Goal: Task Accomplishment & Management: Complete application form

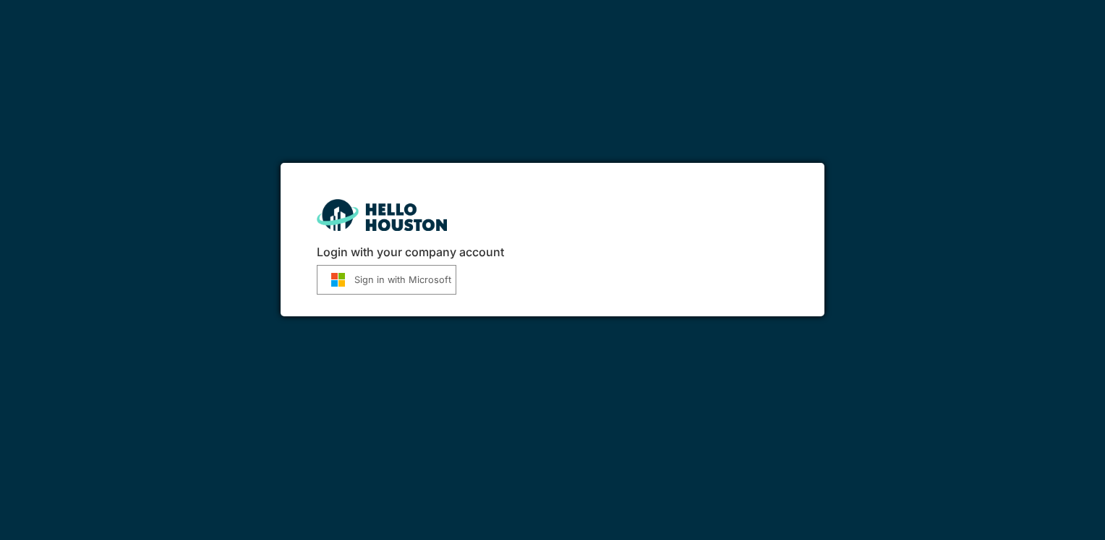
click at [382, 279] on button "Sign in with Microsoft" at bounding box center [387, 280] width 140 height 30
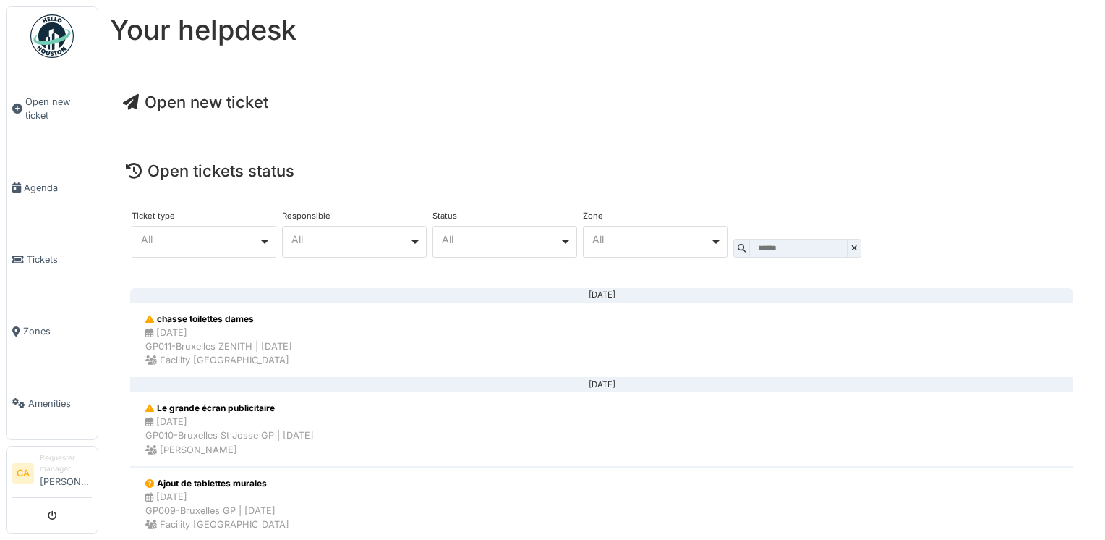
click at [191, 100] on span "Open new ticket" at bounding box center [195, 102] width 145 height 19
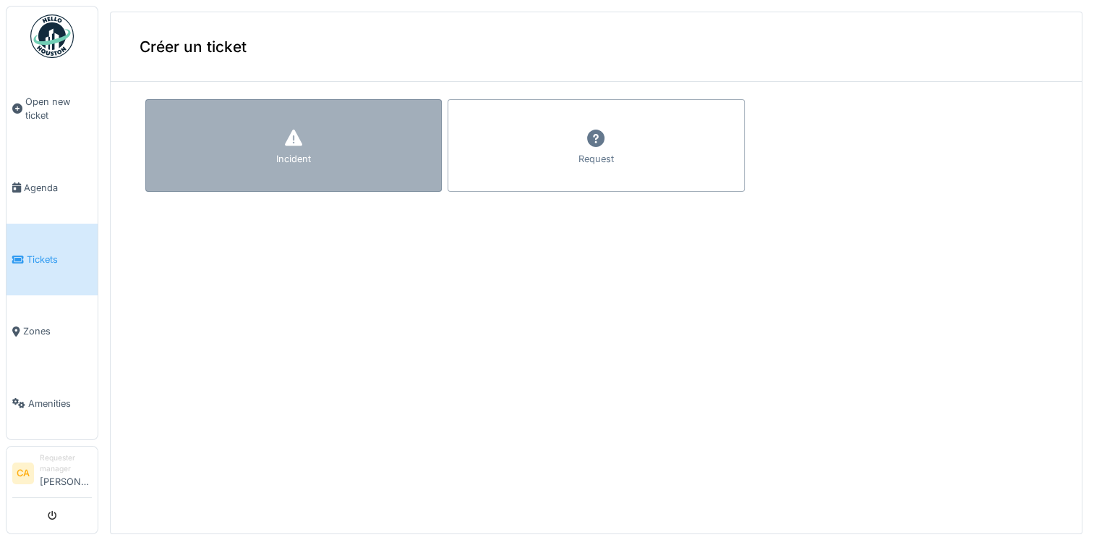
click at [227, 128] on div "Incident" at bounding box center [293, 145] width 297 height 93
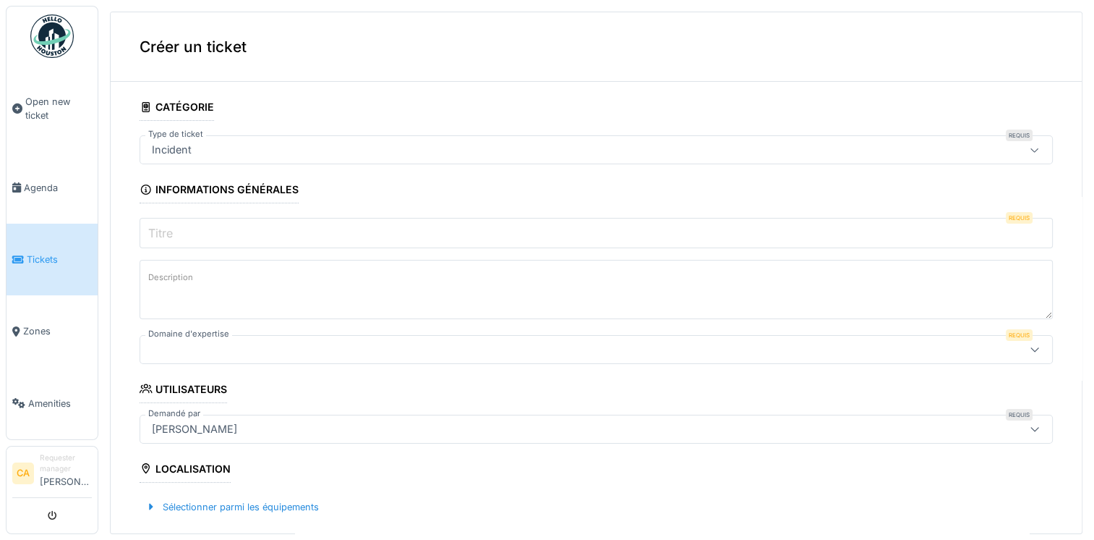
click at [251, 230] on input "Titre" at bounding box center [596, 233] width 913 height 30
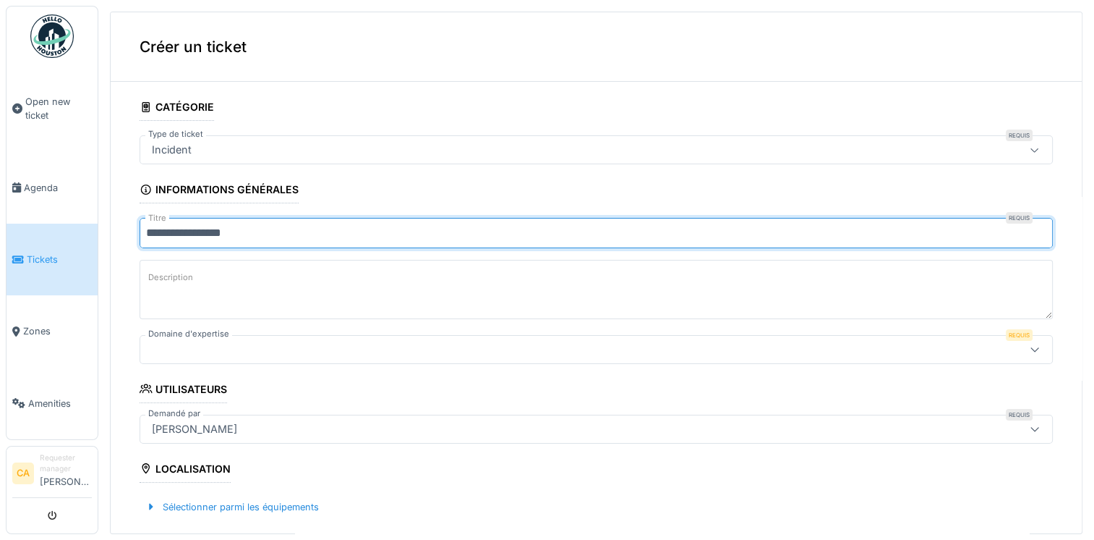
type input "**********"
click at [214, 283] on textarea "Description" at bounding box center [596, 289] width 913 height 59
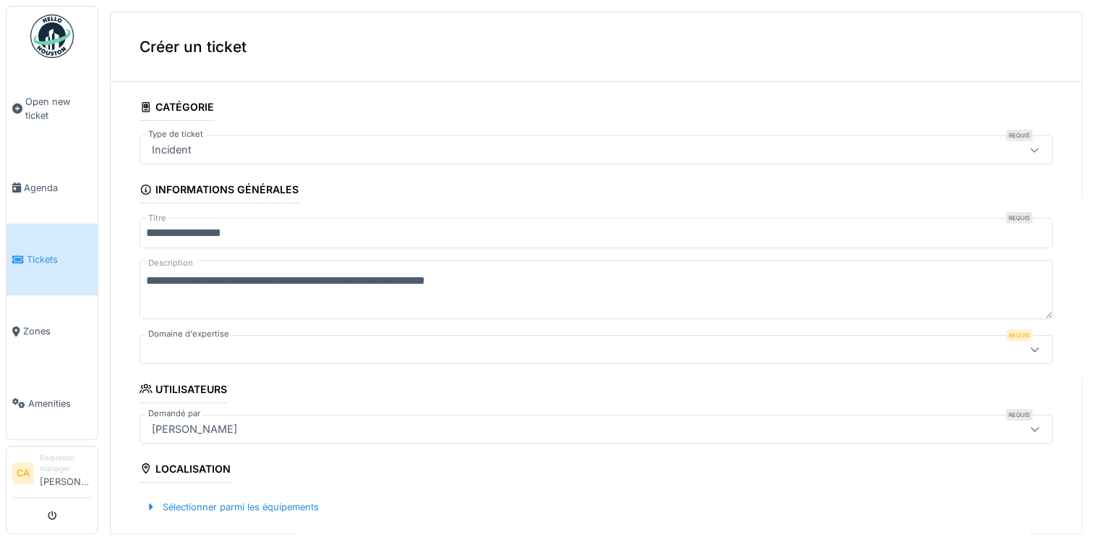
type textarea "**********"
click at [250, 357] on div at bounding box center [596, 349] width 913 height 29
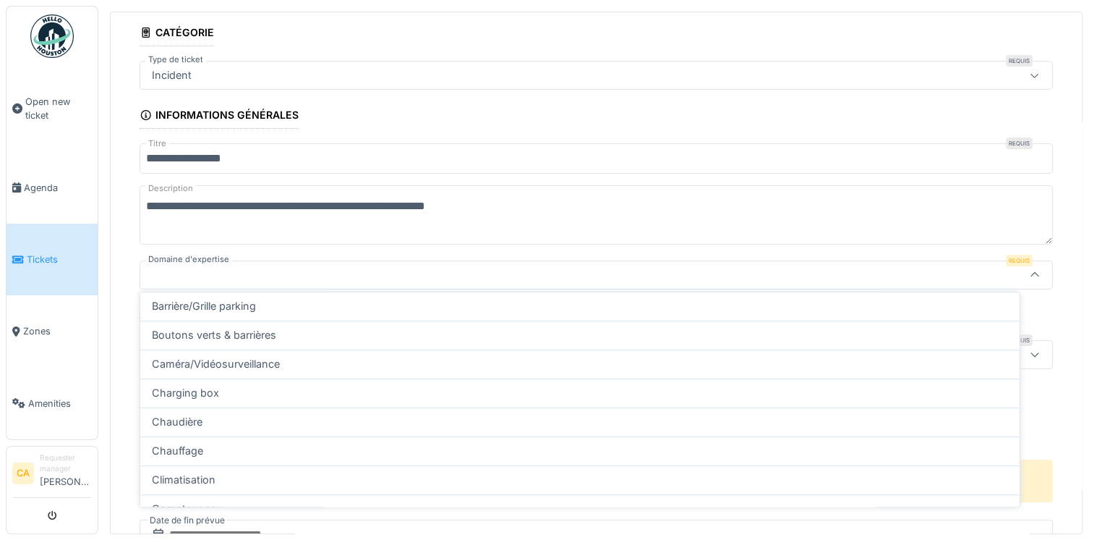
scroll to position [489, 0]
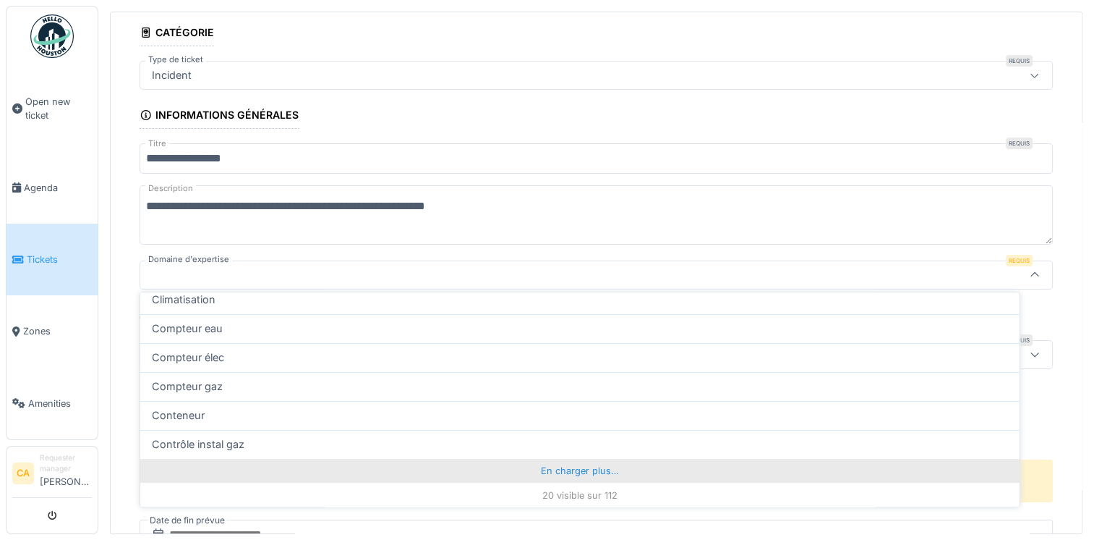
click at [578, 469] on div "En charger plus…" at bounding box center [579, 470] width 879 height 23
click at [569, 469] on div "En charger plus…" at bounding box center [579, 470] width 879 height 23
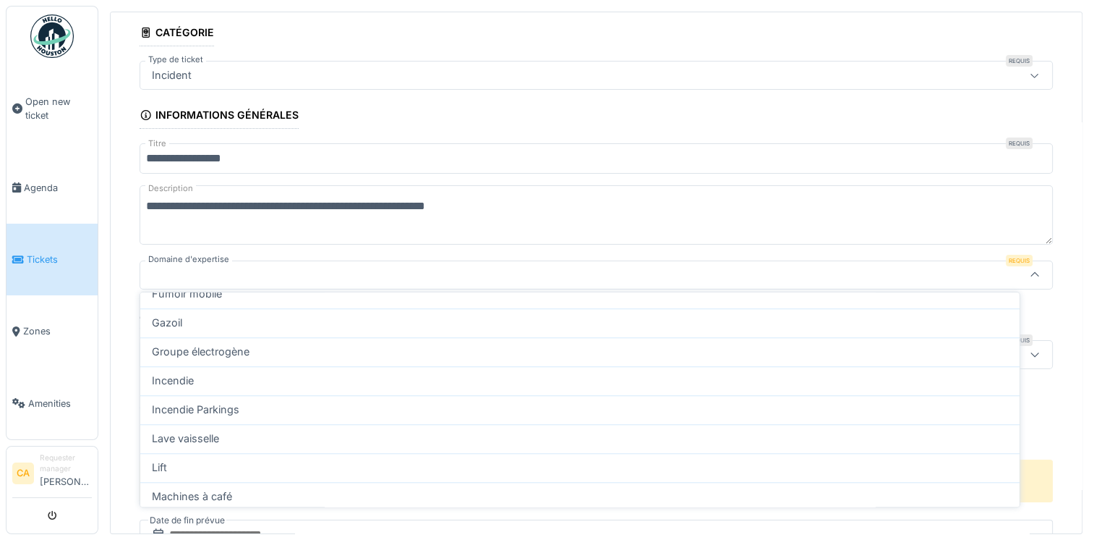
scroll to position [1646, 0]
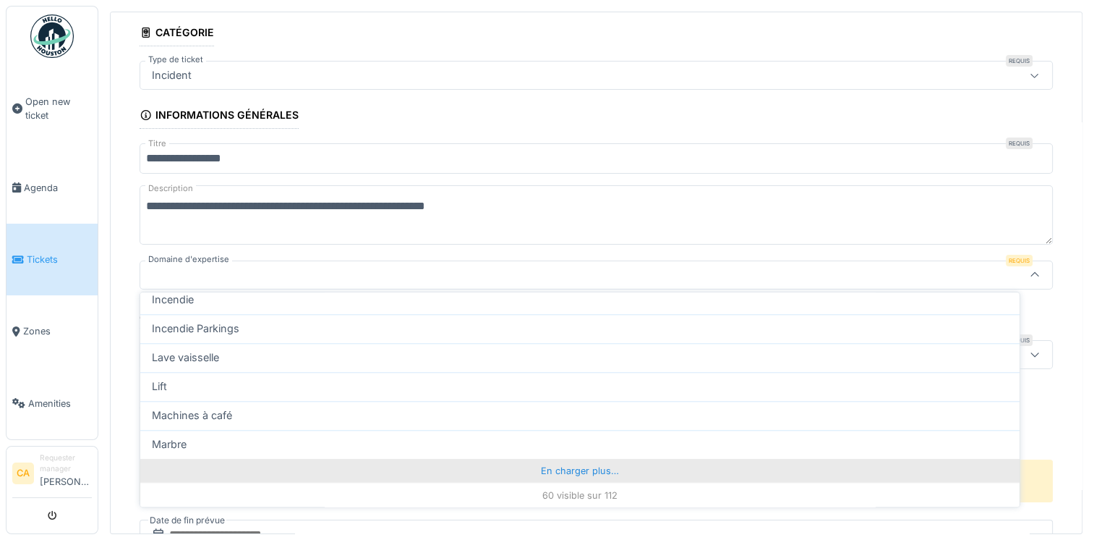
click at [574, 468] on div "En charger plus…" at bounding box center [579, 470] width 879 height 23
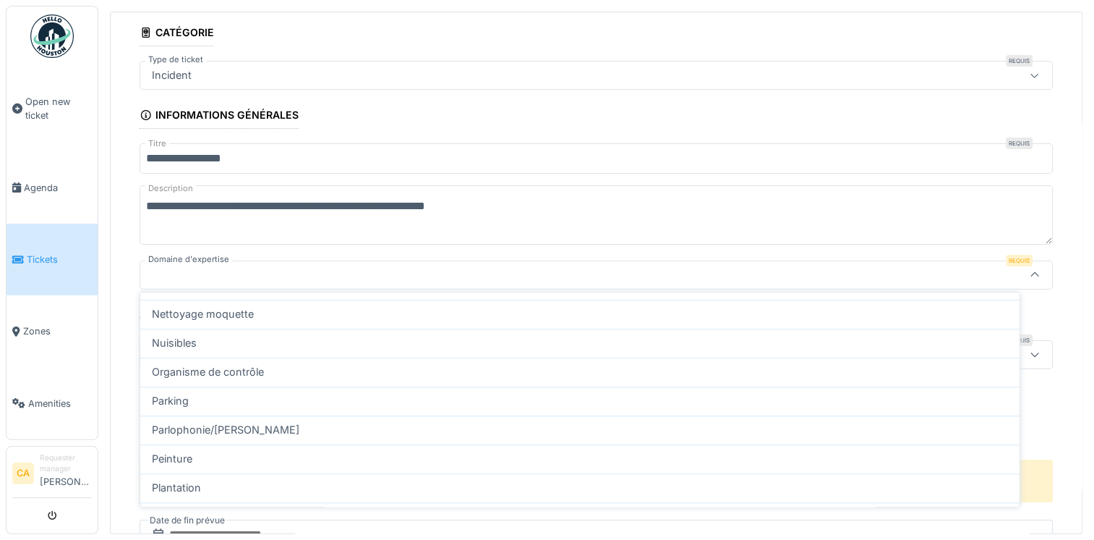
scroll to position [2225, 0]
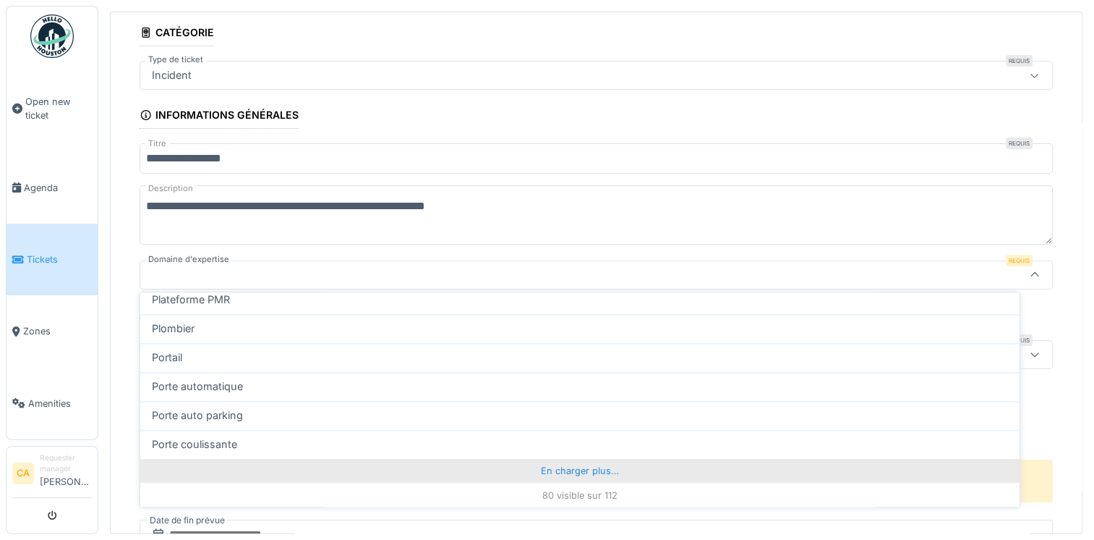
click at [567, 472] on div "En charger plus…" at bounding box center [579, 470] width 879 height 23
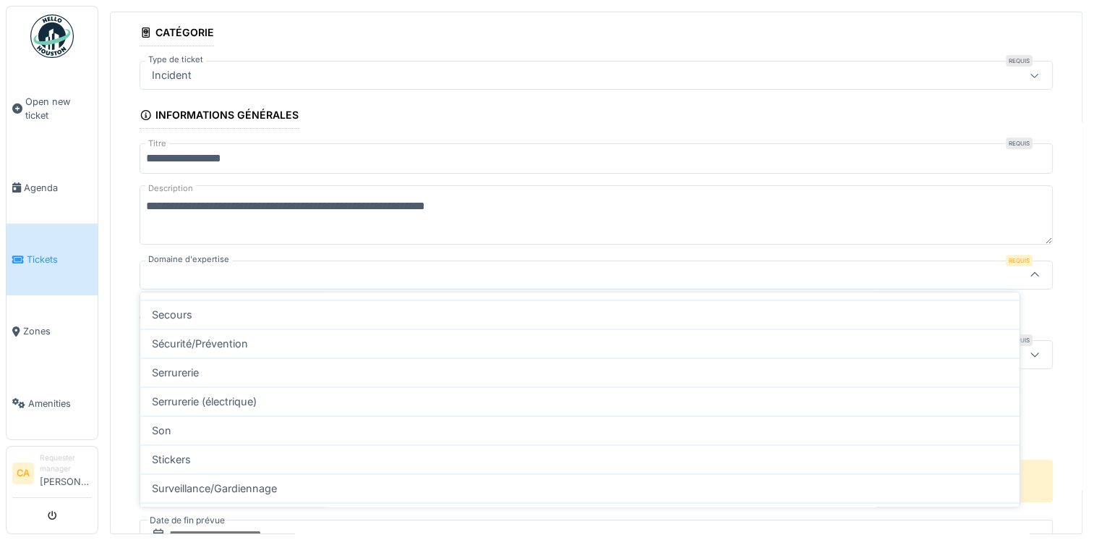
scroll to position [2586, 0]
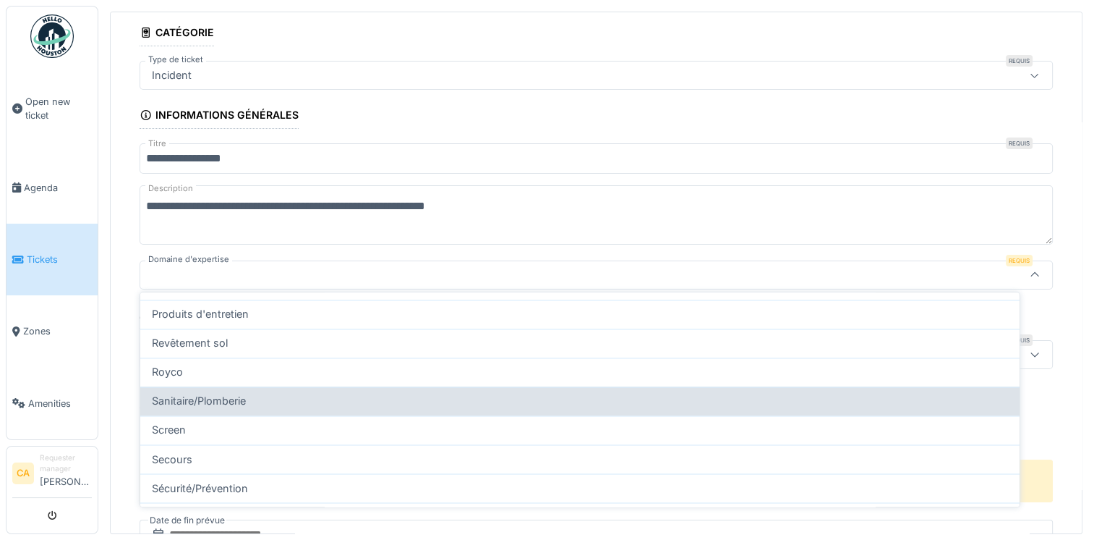
click at [425, 401] on div "Sanitaire/Plomberie" at bounding box center [580, 401] width 856 height 16
type input "***"
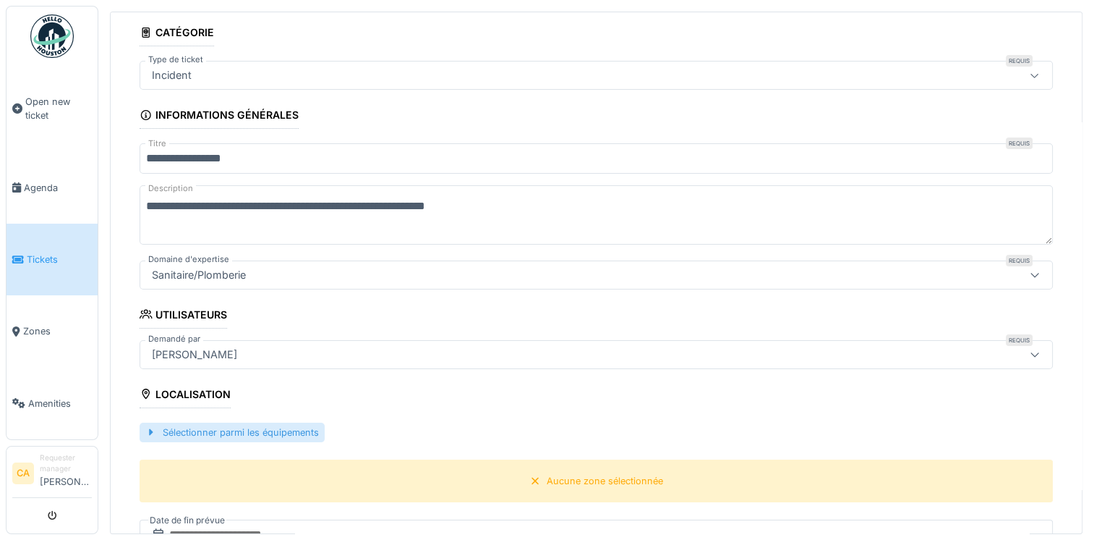
click at [211, 424] on div "Sélectionner parmi les équipements" at bounding box center [232, 432] width 185 height 20
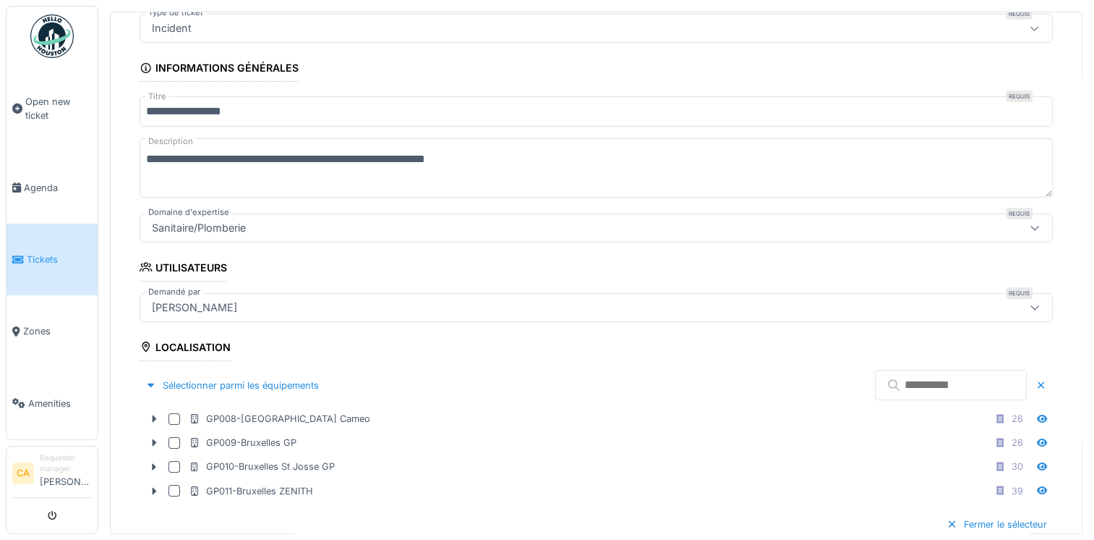
scroll to position [147, 0]
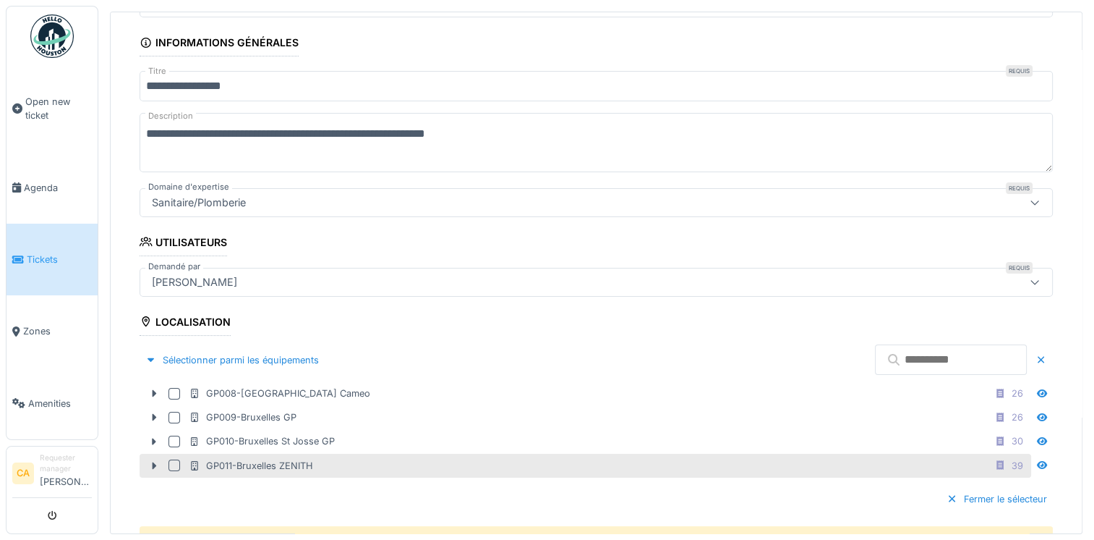
click at [172, 461] on div at bounding box center [175, 465] width 12 height 12
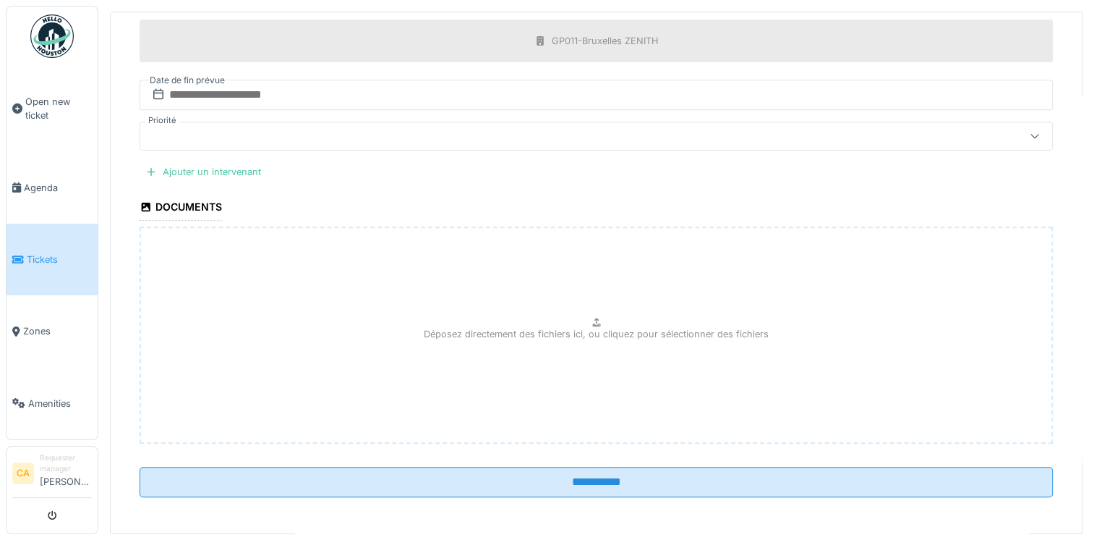
scroll to position [5, 0]
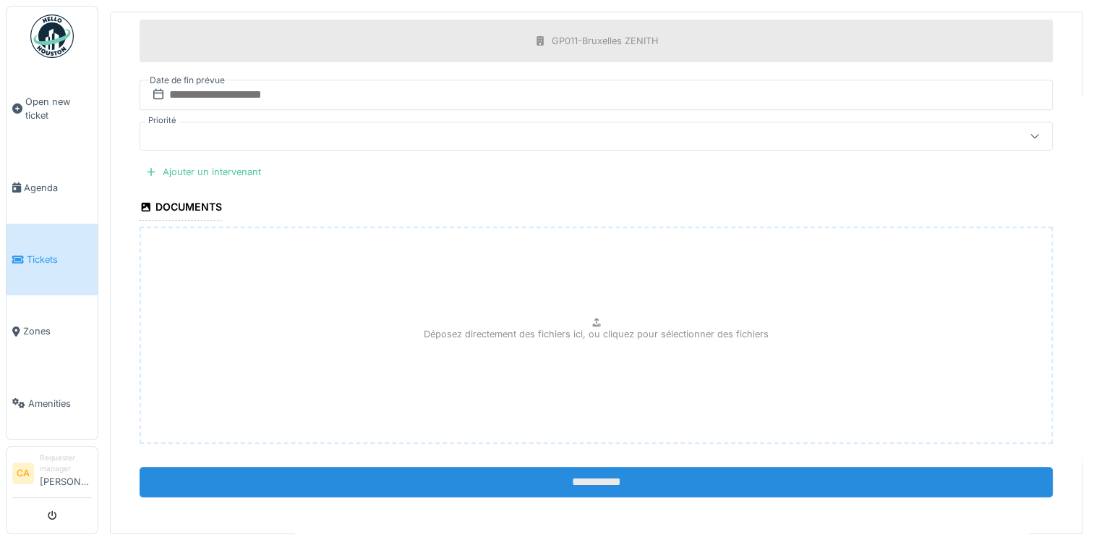
click at [558, 482] on input "**********" at bounding box center [596, 481] width 913 height 30
